Goal: Information Seeking & Learning: Learn about a topic

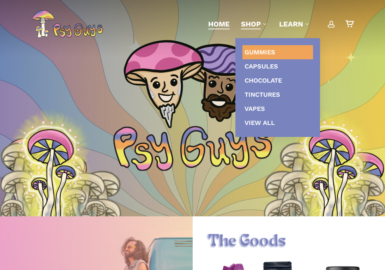
click at [255, 48] on link "Gummies" at bounding box center [277, 52] width 71 height 14
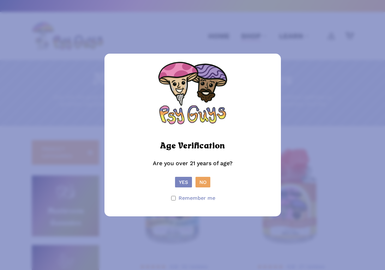
click at [175, 193] on label "Remember me" at bounding box center [193, 198] width 46 height 10
click at [182, 183] on button "Yes" at bounding box center [183, 182] width 17 height 11
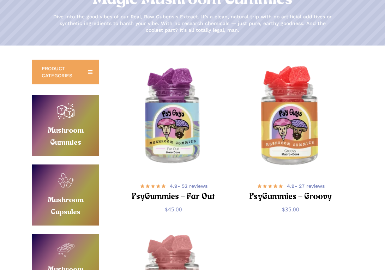
scroll to position [81, 0]
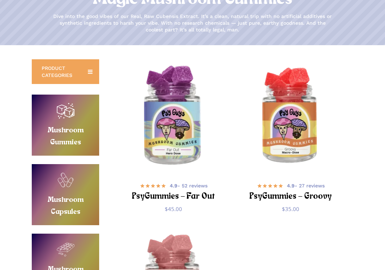
click at [183, 140] on img "PsyGummies - Far Out" at bounding box center [173, 117] width 116 height 116
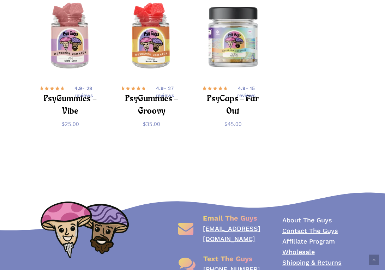
scroll to position [3054, 0]
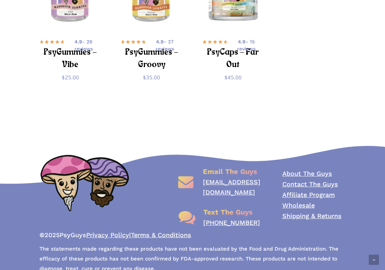
click at [231, 178] on link "[EMAIL_ADDRESS][DOMAIN_NAME]" at bounding box center [232, 187] width 58 height 18
drag, startPoint x: 263, startPoint y: 173, endPoint x: 202, endPoint y: 174, distance: 61.0
click at [202, 174] on div "Email The Guys info@psyguys.com" at bounding box center [219, 182] width 90 height 31
copy link "[EMAIL_ADDRESS][DOMAIN_NAME]"
click at [288, 170] on link "About The Guys" at bounding box center [307, 173] width 50 height 7
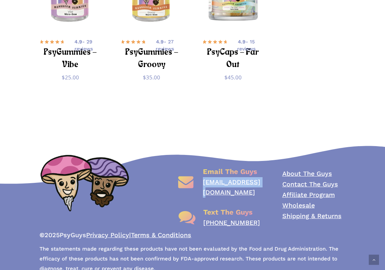
click at [291, 180] on link "Contact The Guys" at bounding box center [310, 183] width 56 height 7
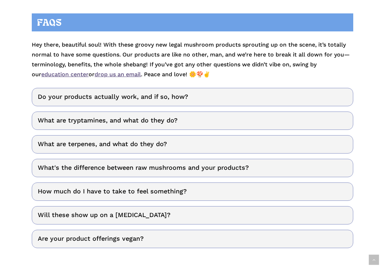
scroll to position [2703, 0]
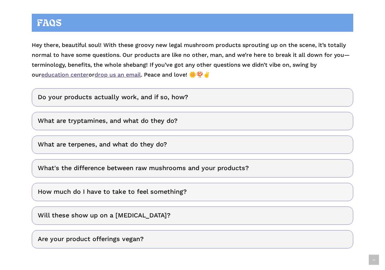
click at [260, 191] on link "How much do I have to take to feel something?" at bounding box center [192, 192] width 321 height 18
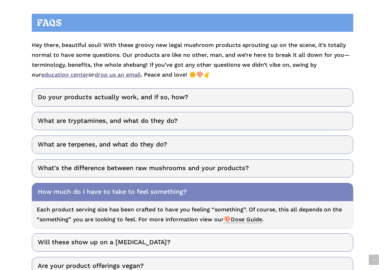
click at [260, 233] on link "Will these show up on a drug test?" at bounding box center [192, 242] width 321 height 18
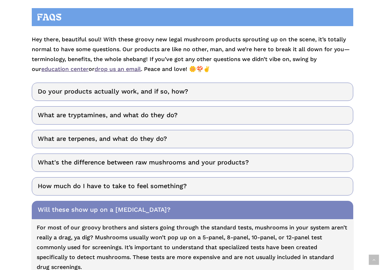
scroll to position [2704, 0]
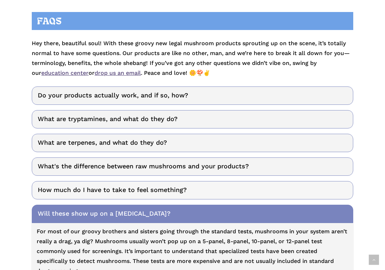
click at [238, 181] on link "How much do I have to take to feel something?" at bounding box center [192, 190] width 321 height 18
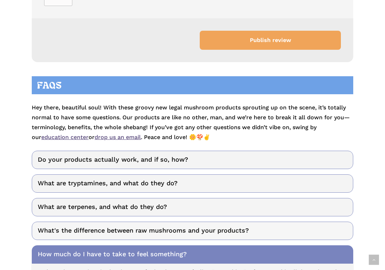
scroll to position [2635, 0]
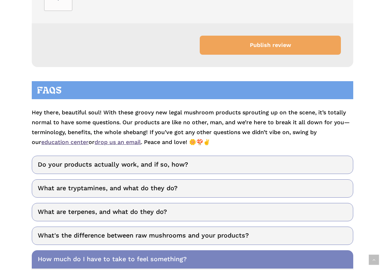
click at [208, 191] on div "Do your products actually work, and if so, how? Yes, they really do work! It’s …" at bounding box center [192, 249] width 321 height 187
click at [208, 203] on link "What are terpenes, and what do they do?" at bounding box center [192, 212] width 321 height 18
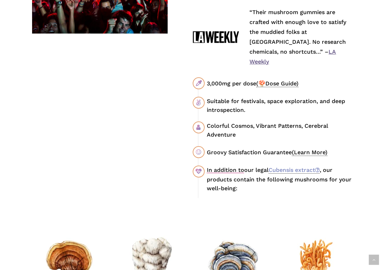
scroll to position [438, 0]
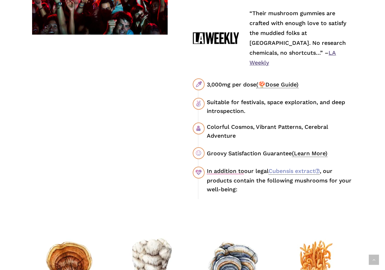
click at [266, 81] on span "(🍄Dose Guide)" at bounding box center [277, 84] width 42 height 7
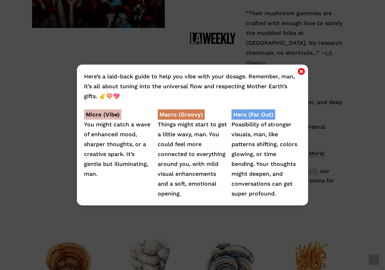
click at [300, 72] on icon "Close" at bounding box center [301, 71] width 7 height 8
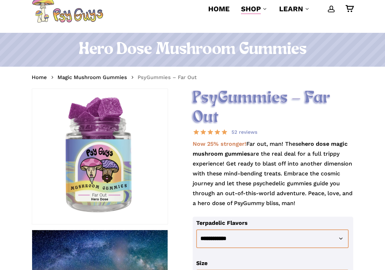
scroll to position [26, 0]
